Goal: Communication & Community: Answer question/provide support

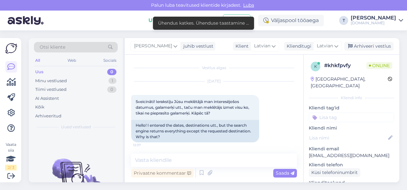
click at [84, 79] on div "Minu vestlused 1" at bounding box center [76, 80] width 84 height 9
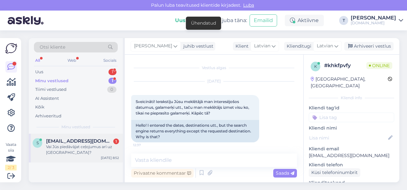
click at [74, 145] on div "Vai Jūs piedāvājat ceļojumus arī uz [GEOGRAPHIC_DATA]?" at bounding box center [82, 150] width 73 height 12
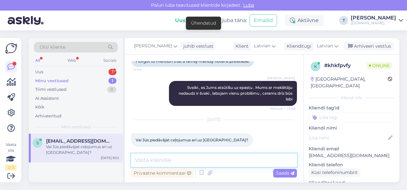
click at [177, 158] on textarea at bounding box center [214, 160] width 166 height 13
click at [177, 159] on textarea at bounding box center [214, 160] width 166 height 13
click at [164, 161] on textarea at bounding box center [214, 160] width 166 height 13
type textarea "Ы"
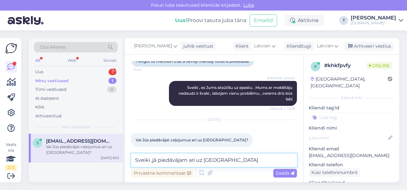
type textarea "Sveiki ,jā piedāvājam arī uz [GEOGRAPHIC_DATA]"
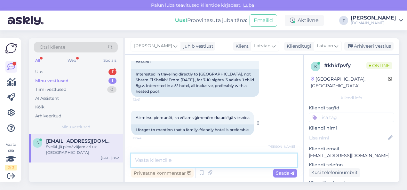
scroll to position [214, 0]
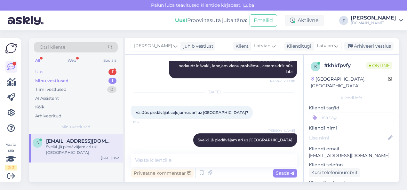
click at [76, 67] on div "Uus 1" at bounding box center [76, 71] width 84 height 9
click at [77, 141] on span "[EMAIL_ADDRESS][DOMAIN_NAME]" at bounding box center [79, 141] width 67 height 6
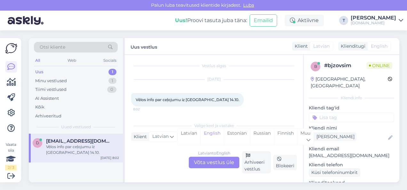
click at [210, 161] on div "Latvian to English Võta vestlus üle" at bounding box center [214, 163] width 51 height 12
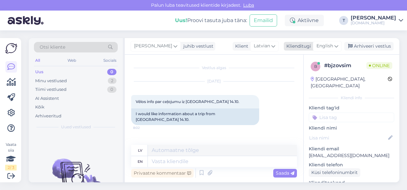
click at [325, 47] on span "English" at bounding box center [324, 46] width 17 height 7
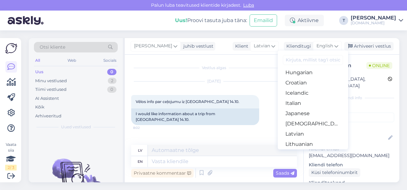
scroll to position [135, 0]
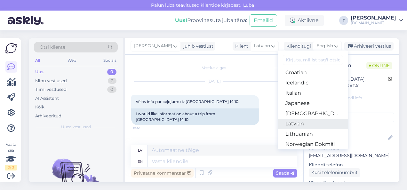
click at [295, 124] on link "Latvian" at bounding box center [313, 124] width 70 height 10
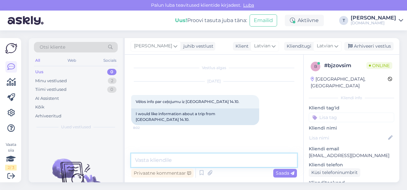
click at [175, 162] on textarea at bounding box center [214, 160] width 166 height 13
type textarea "Sveiki , cik cilvēkiem?"
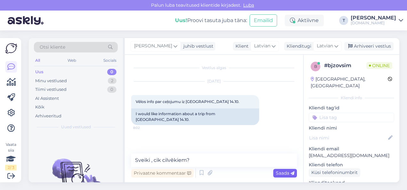
click at [283, 172] on span "Saada" at bounding box center [285, 173] width 19 height 6
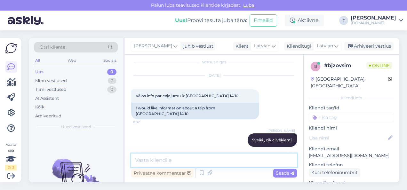
click at [187, 159] on textarea at bounding box center [214, 160] width 166 height 13
type textarea "Š"
click at [337, 152] on p "[EMAIL_ADDRESS][DOMAIN_NAME]" at bounding box center [351, 155] width 85 height 7
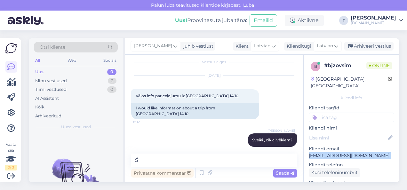
click at [337, 152] on p "[EMAIL_ADDRESS][DOMAIN_NAME]" at bounding box center [351, 155] width 85 height 7
copy p "[EMAIL_ADDRESS][DOMAIN_NAME]"
click at [94, 80] on div "Minu vestlused 2" at bounding box center [76, 80] width 84 height 9
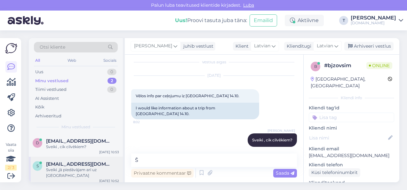
click at [83, 169] on div "Sveiki ,jā piedāvājam arī uz [GEOGRAPHIC_DATA]" at bounding box center [82, 173] width 73 height 12
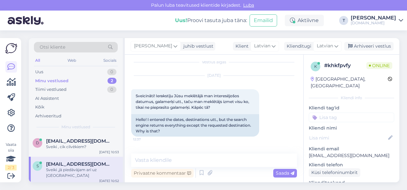
scroll to position [214, 0]
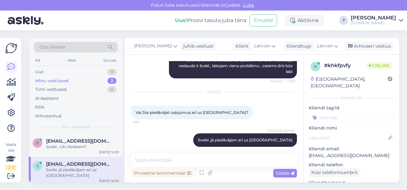
click at [328, 152] on p "[EMAIL_ADDRESS][DOMAIN_NAME]" at bounding box center [351, 155] width 85 height 7
copy p "[EMAIL_ADDRESS][DOMAIN_NAME]"
